Goal: Transaction & Acquisition: Purchase product/service

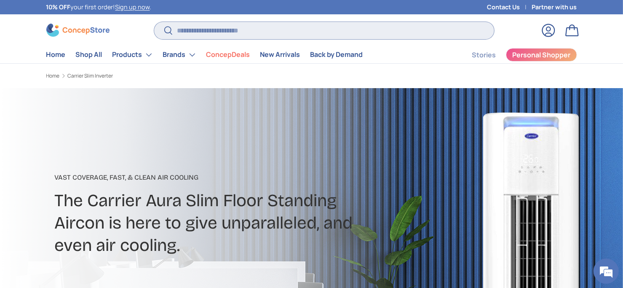
click at [175, 30] on input "Search" at bounding box center [323, 30] width 339 height 17
click at [178, 32] on input "Search" at bounding box center [323, 30] width 339 height 17
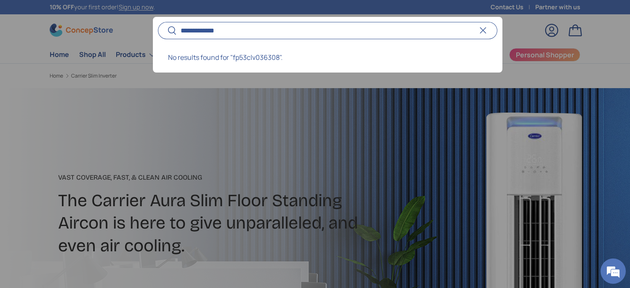
type input "**********"
click at [158, 21] on button "Search" at bounding box center [167, 31] width 19 height 20
